Goal: Task Accomplishment & Management: Use online tool/utility

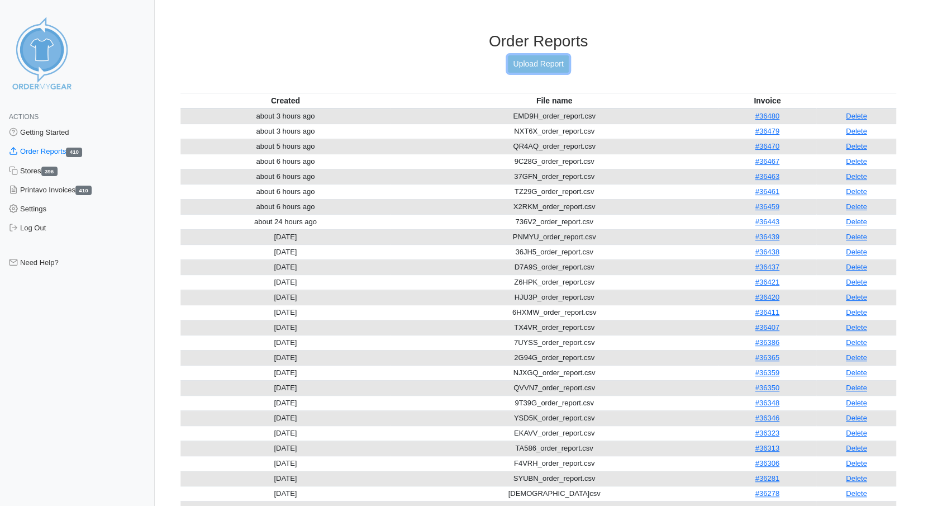
click at [546, 57] on link "Upload Report" at bounding box center [538, 63] width 60 height 17
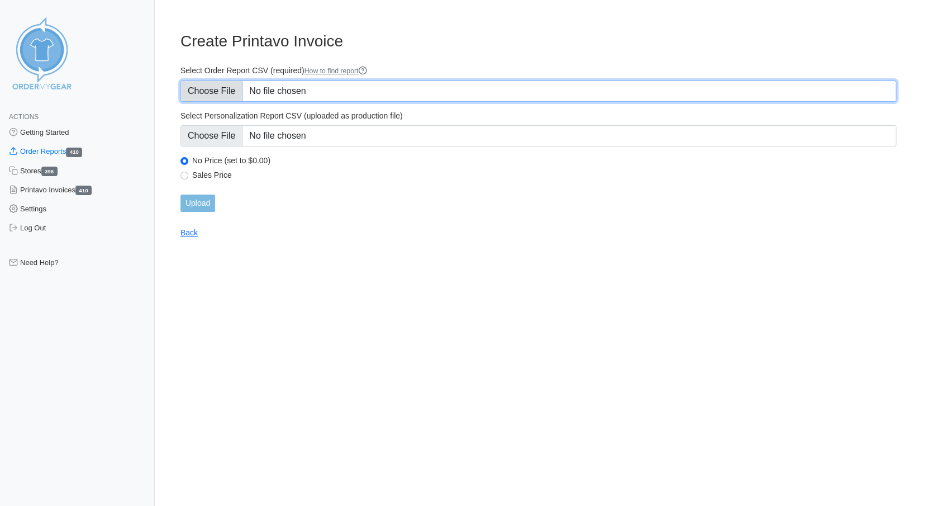
click at [208, 93] on input "Select Order Report CSV (required) How to find report" at bounding box center [538, 90] width 716 height 21
type input "C:\fakepath\ZR9D6_order_report.csv"
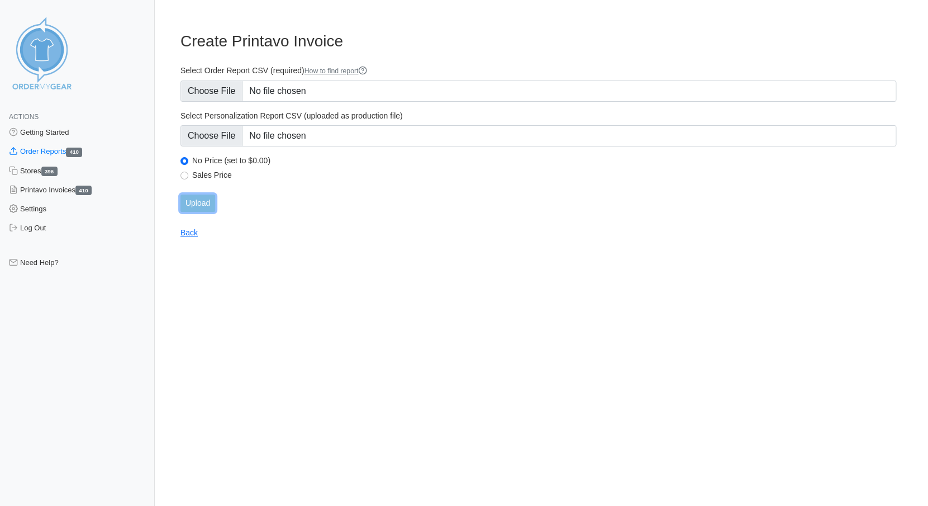
click at [200, 205] on input "Upload" at bounding box center [197, 202] width 35 height 17
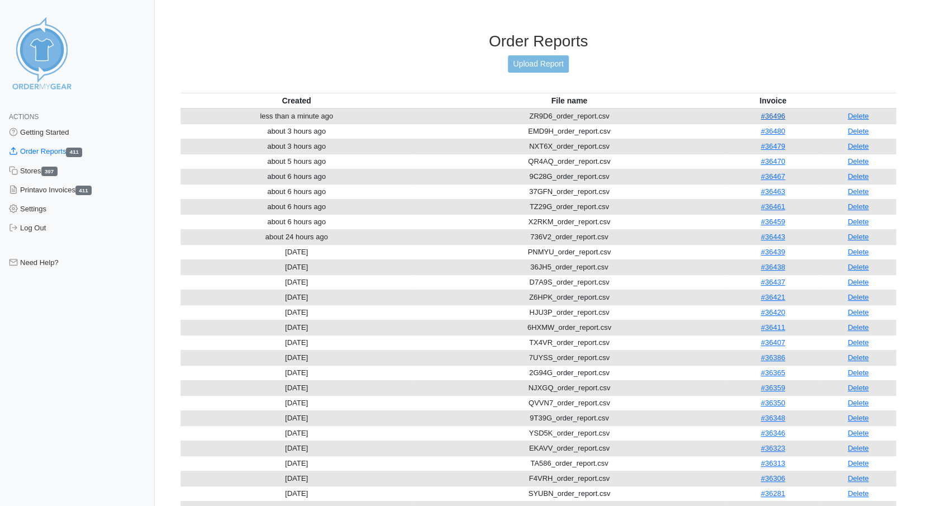
click at [772, 112] on link "#36496" at bounding box center [773, 116] width 24 height 8
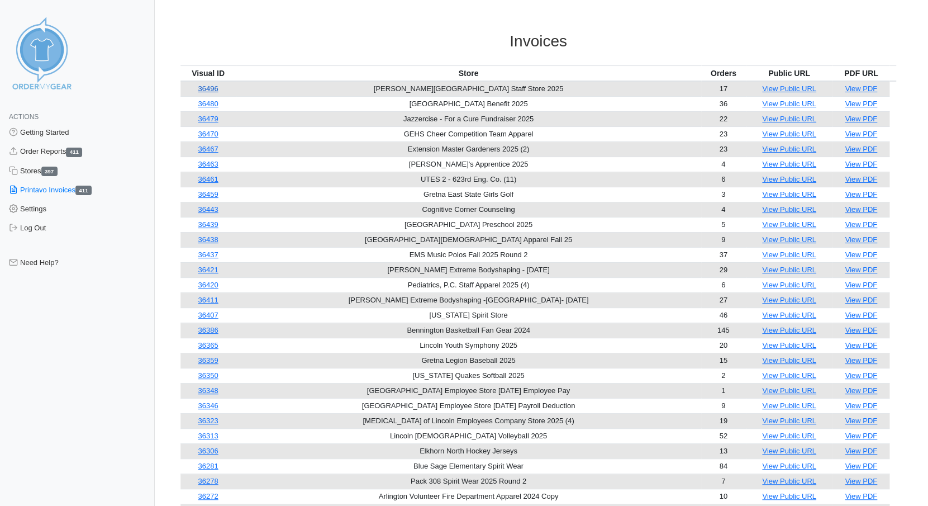
click at [215, 88] on link "36496" at bounding box center [208, 88] width 20 height 8
